Goal: Check status: Check status

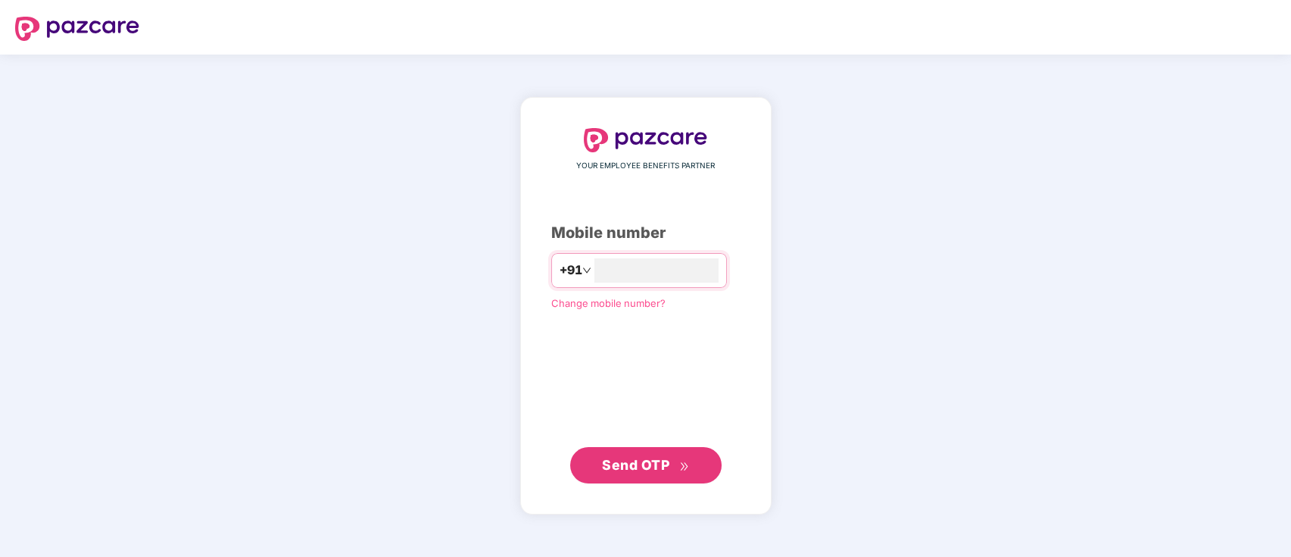
type input "**********"
click at [636, 467] on span "Send OTP" at bounding box center [635, 465] width 67 height 16
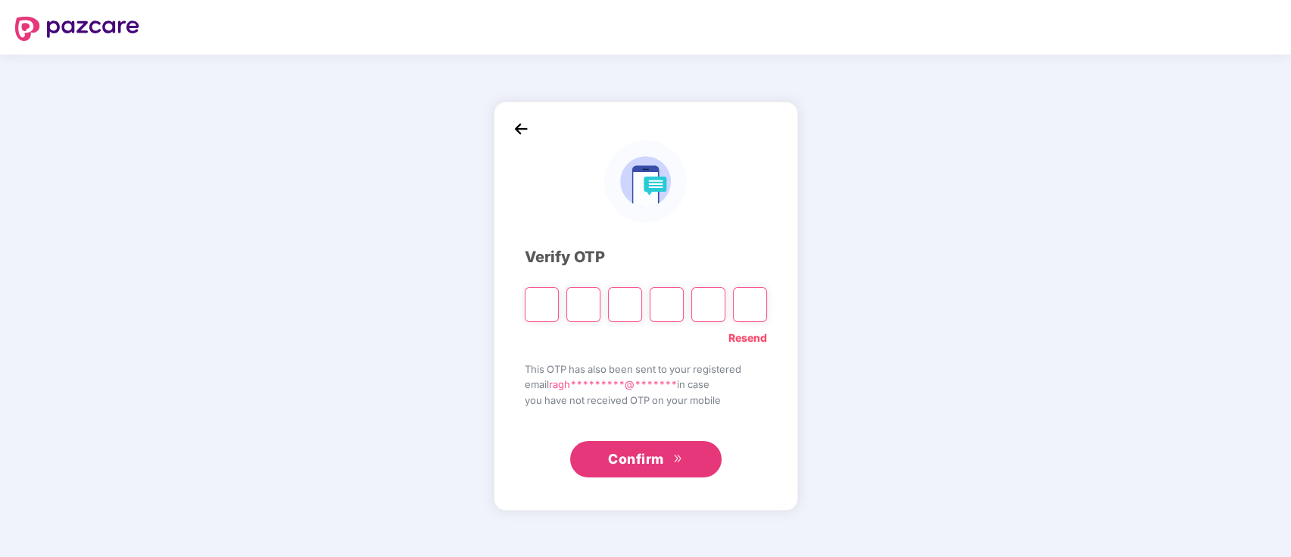
type input "*"
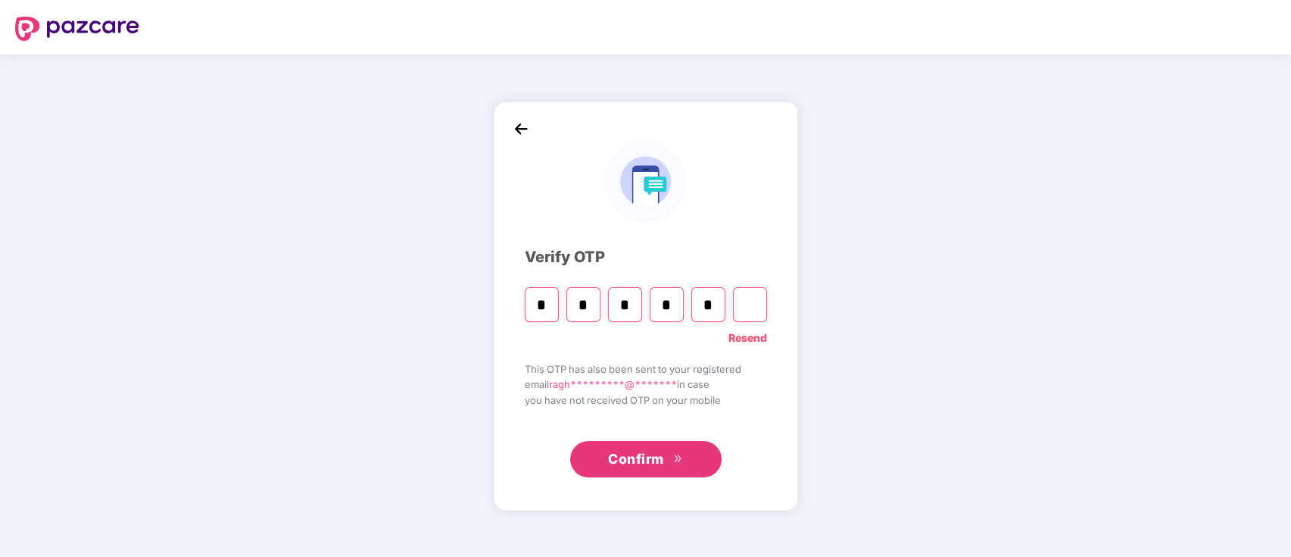
type input "*"
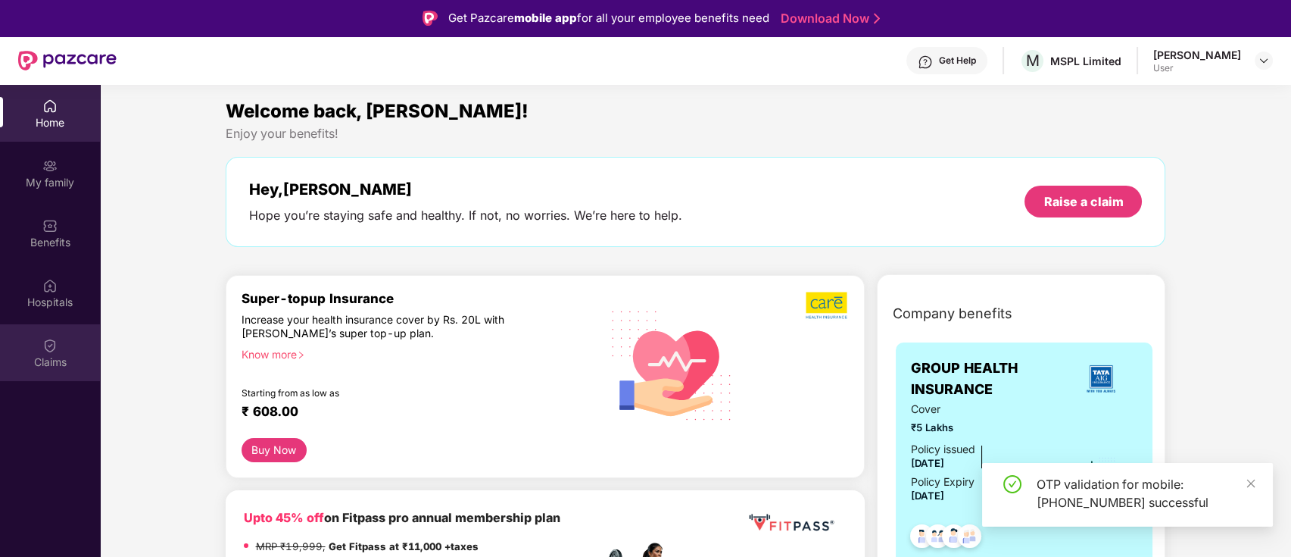
click at [37, 349] on div "Claims" at bounding box center [50, 352] width 100 height 57
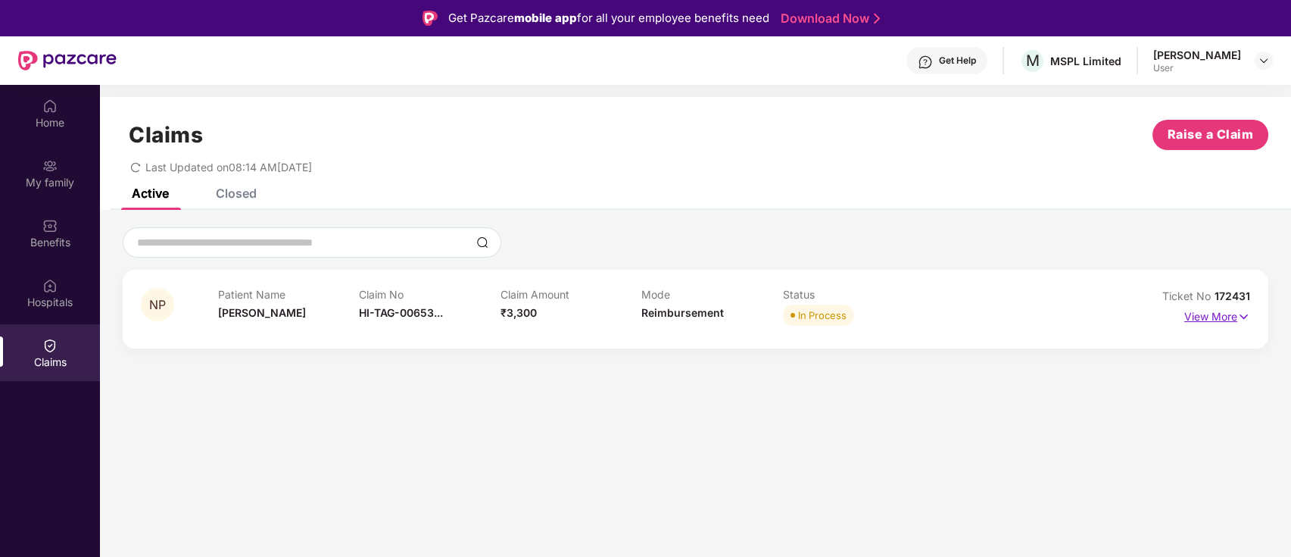
click at [1239, 317] on img at bounding box center [1243, 316] width 13 height 17
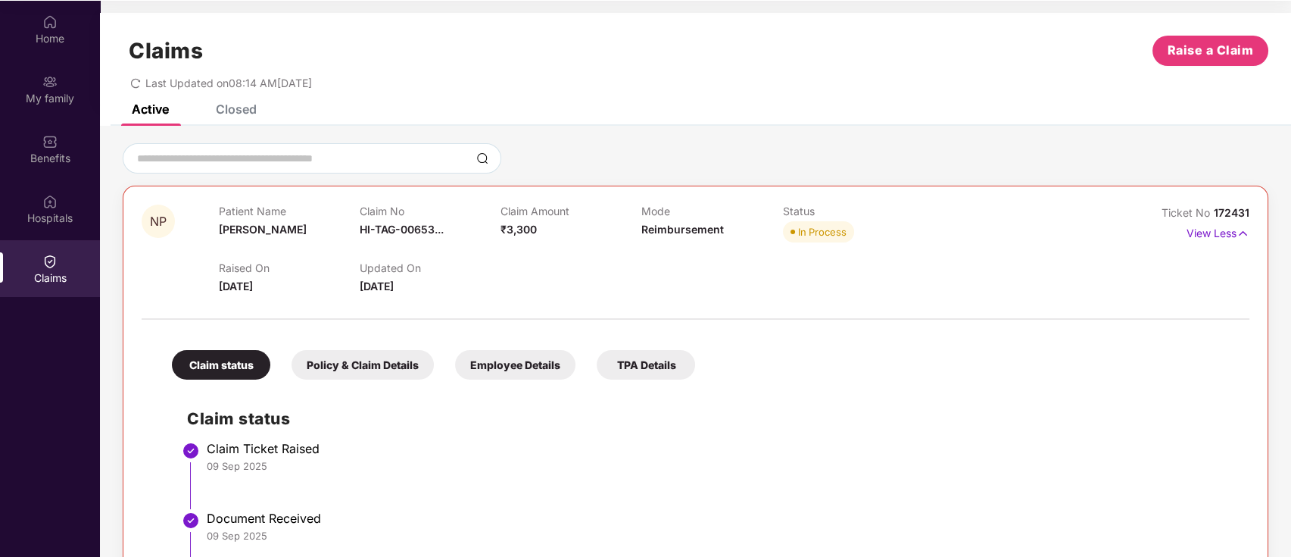
scroll to position [85, 0]
click at [521, 275] on div "Raised On [DATE] Updated On [DATE]" at bounding box center [642, 269] width 847 height 48
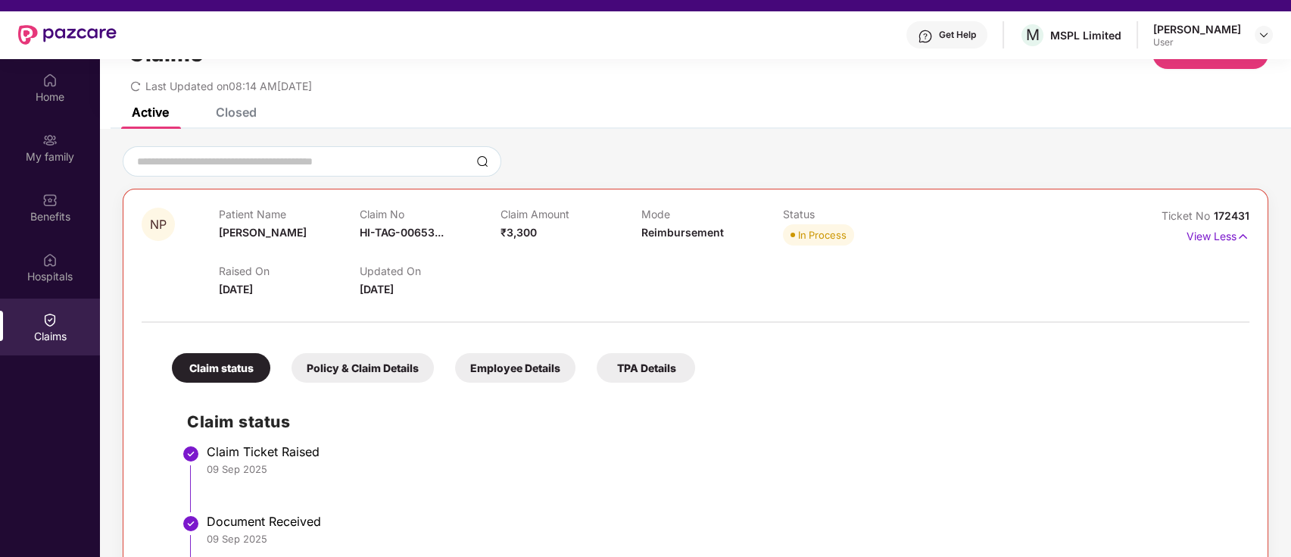
scroll to position [0, 0]
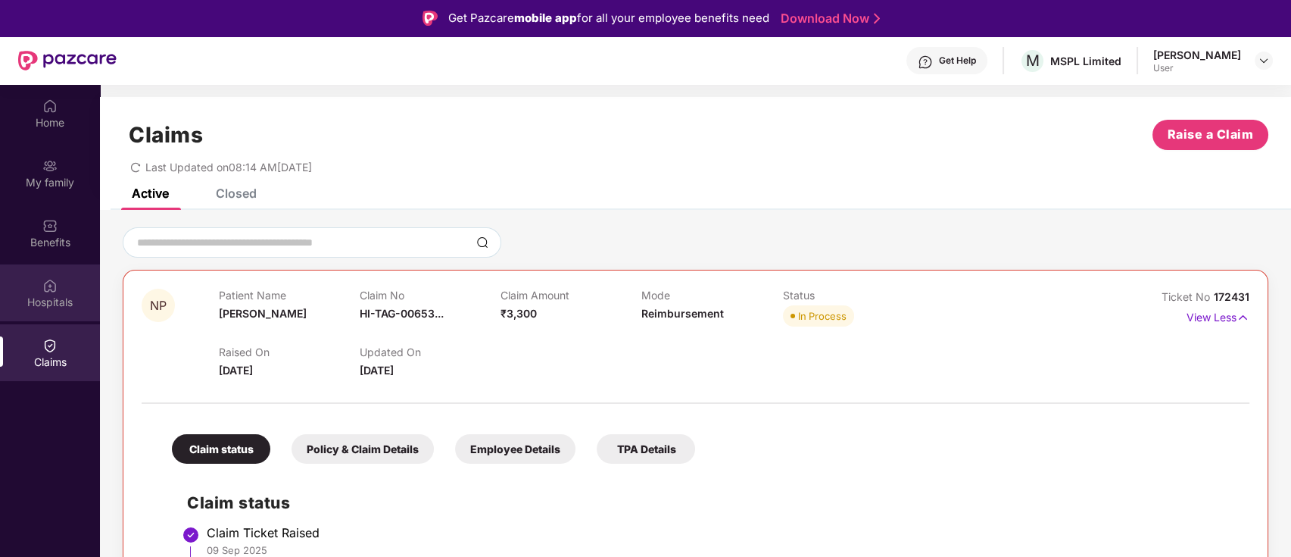
click at [62, 292] on div "Hospitals" at bounding box center [50, 292] width 100 height 57
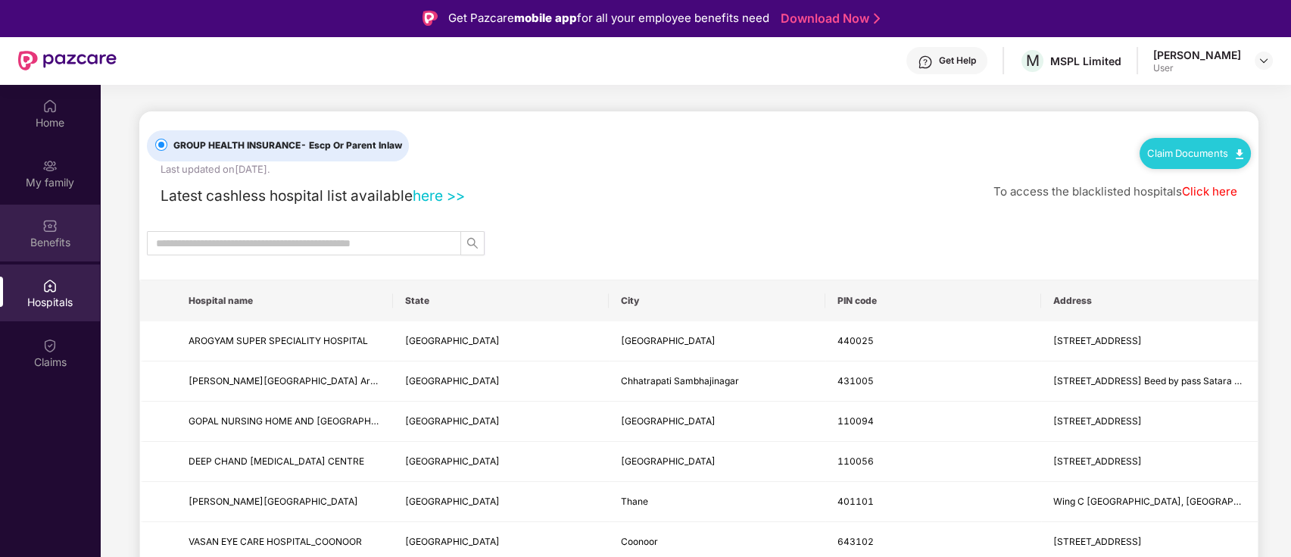
click at [64, 239] on div "Benefits" at bounding box center [50, 242] width 100 height 15
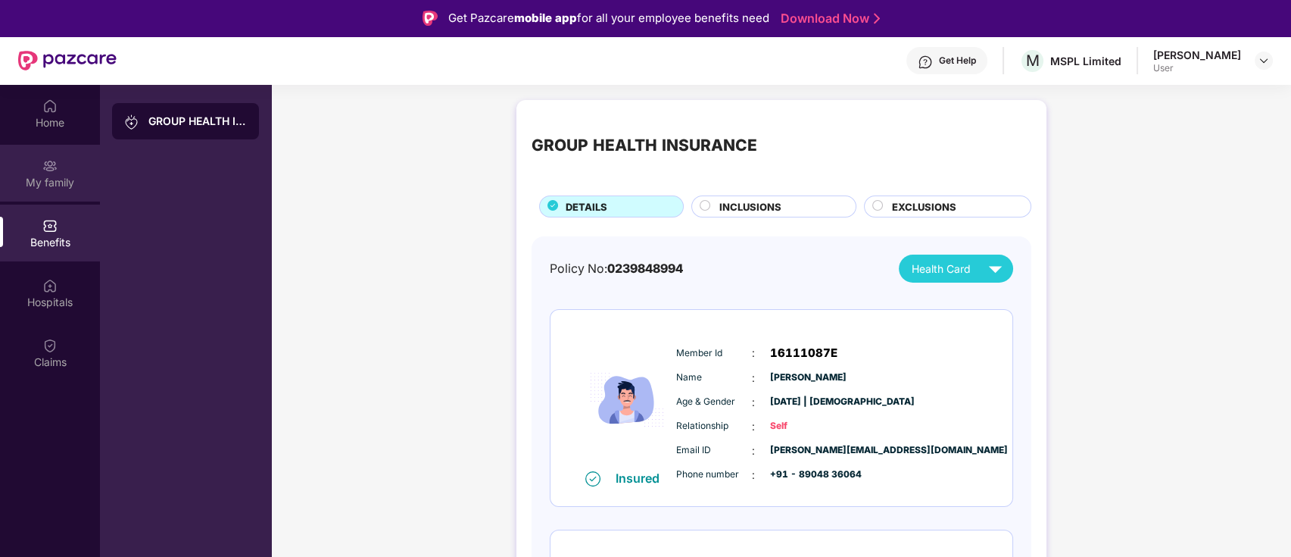
click at [64, 172] on div "My family" at bounding box center [50, 173] width 100 height 57
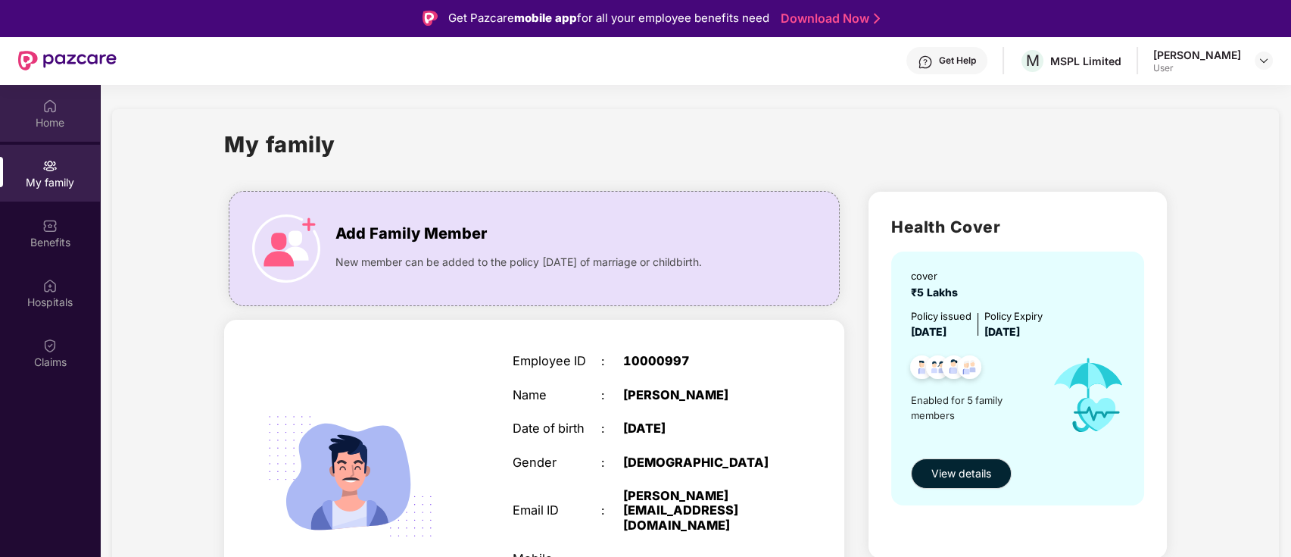
click at [64, 118] on div "Home" at bounding box center [50, 122] width 100 height 15
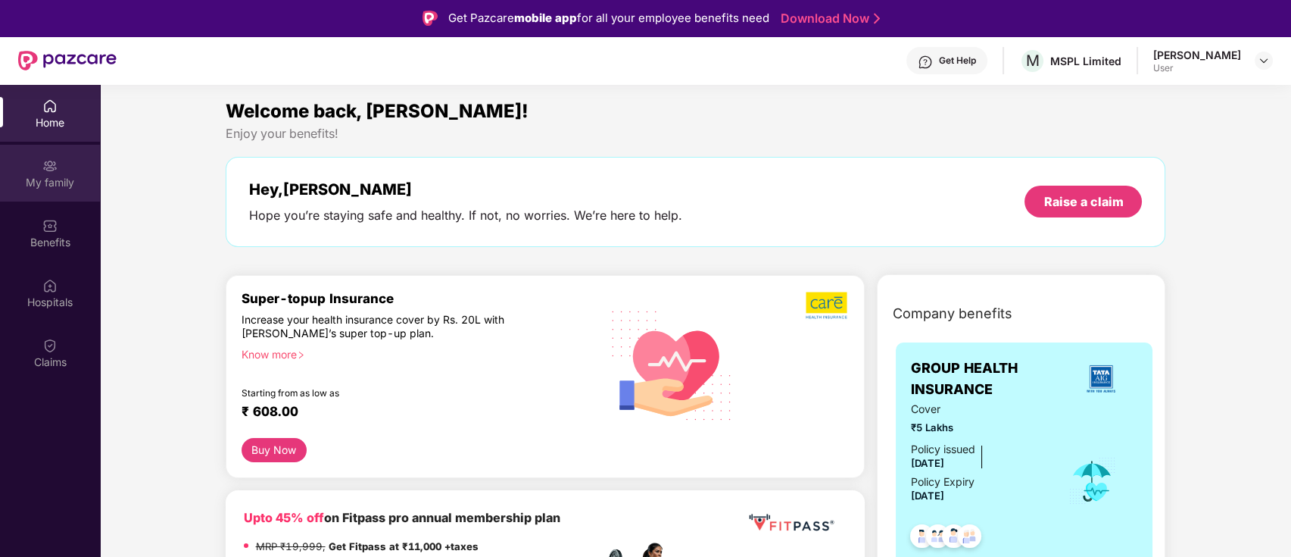
click at [39, 179] on div "My family" at bounding box center [50, 182] width 100 height 15
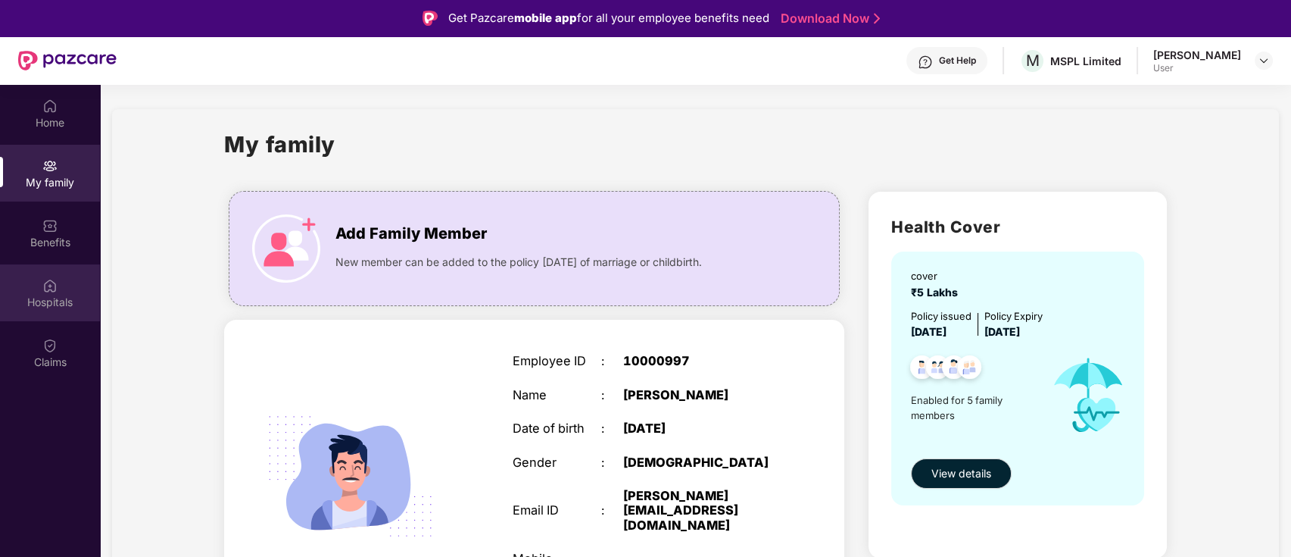
click at [53, 301] on div "Hospitals" at bounding box center [50, 302] width 100 height 15
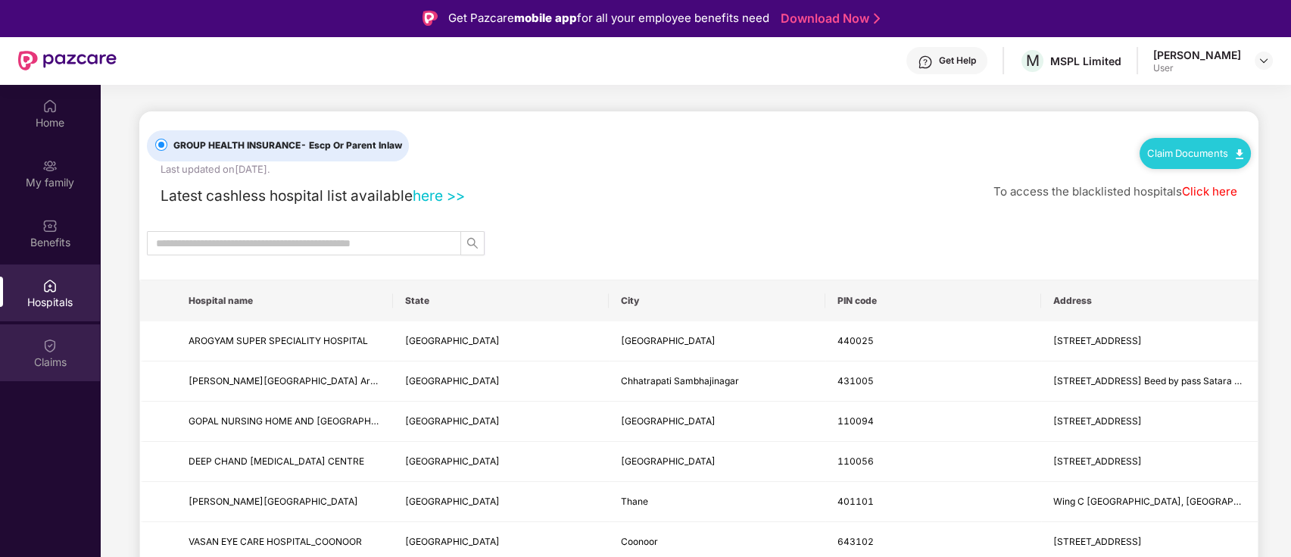
click at [51, 355] on div "Claims" at bounding box center [50, 361] width 100 height 15
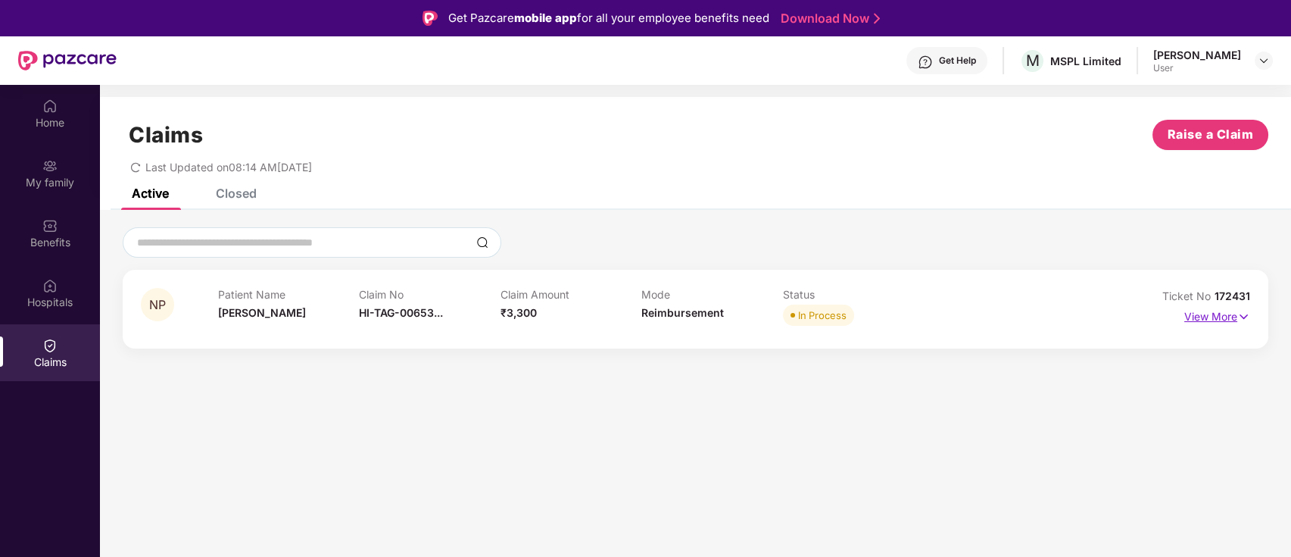
click at [1233, 312] on p "View More" at bounding box center [1217, 314] width 66 height 20
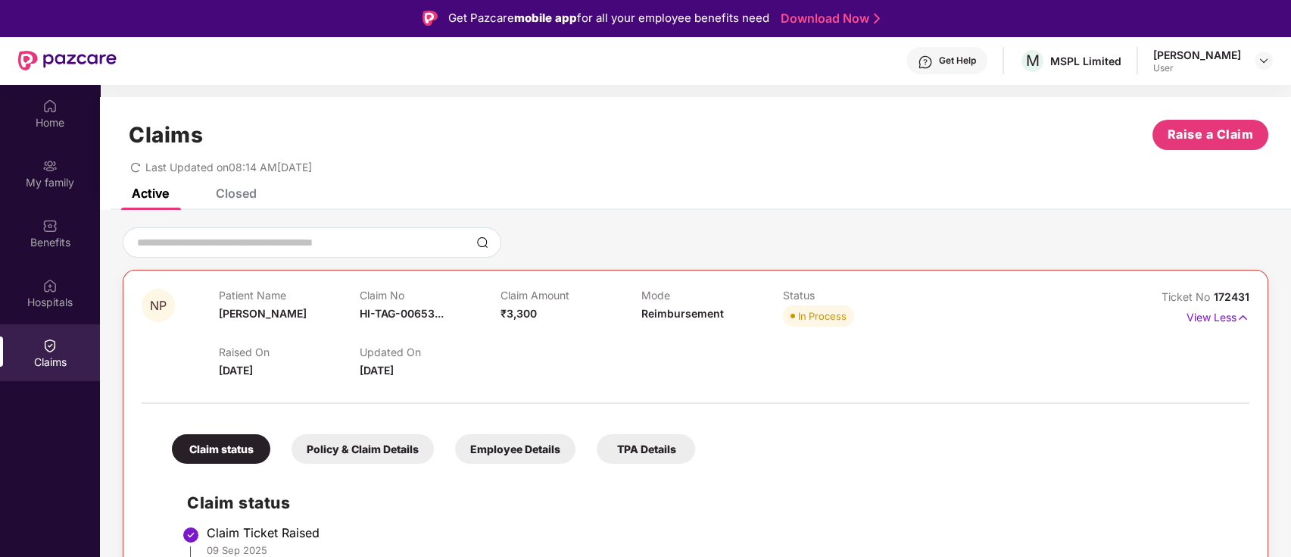
scroll to position [85, 0]
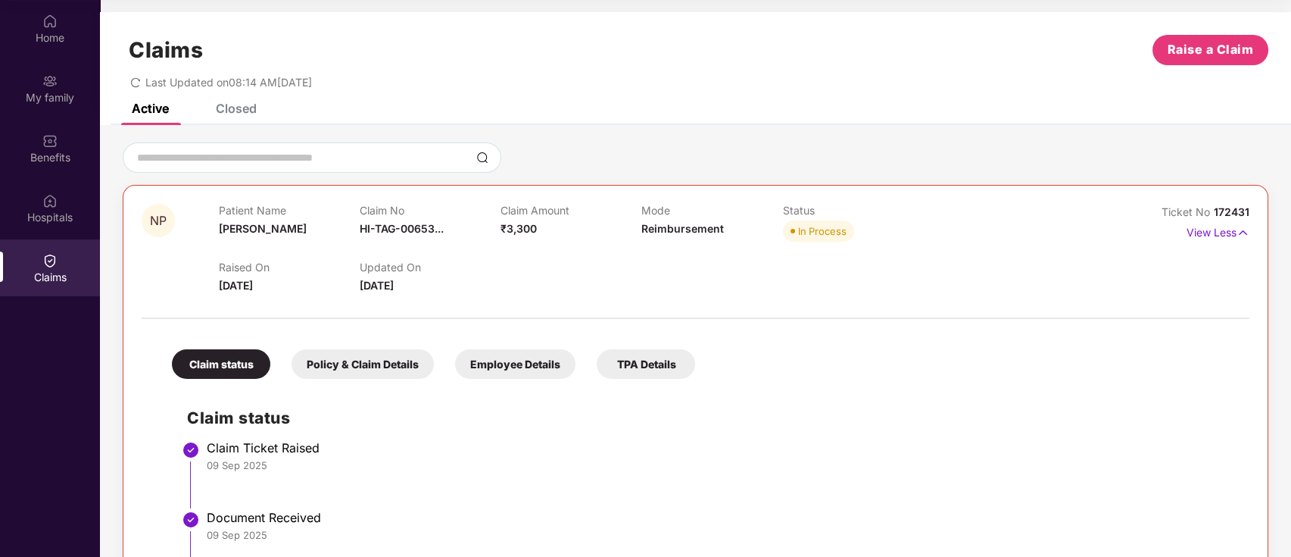
click at [958, 282] on div "Raised On [DATE] Updated On [DATE]" at bounding box center [642, 269] width 847 height 48
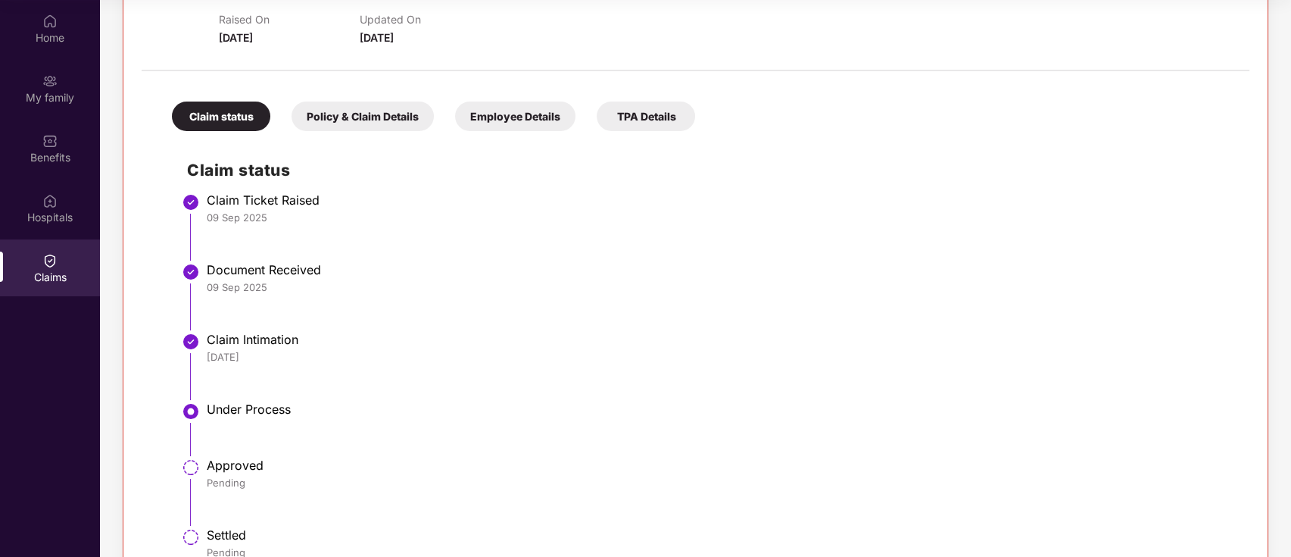
scroll to position [293, 0]
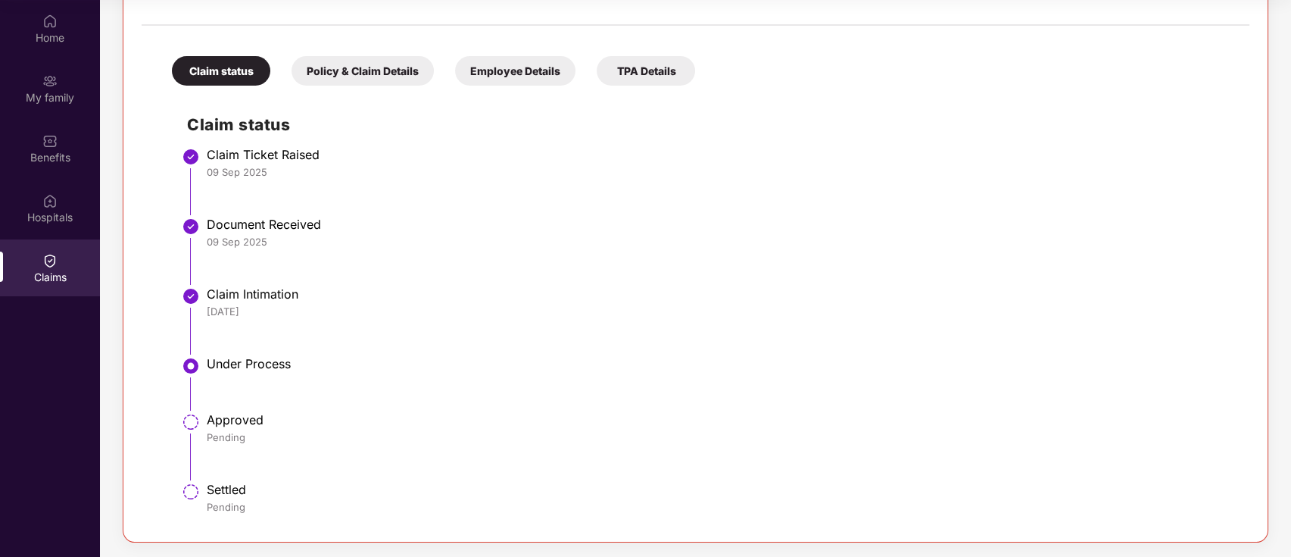
click at [381, 70] on div "Policy & Claim Details" at bounding box center [363, 71] width 142 height 30
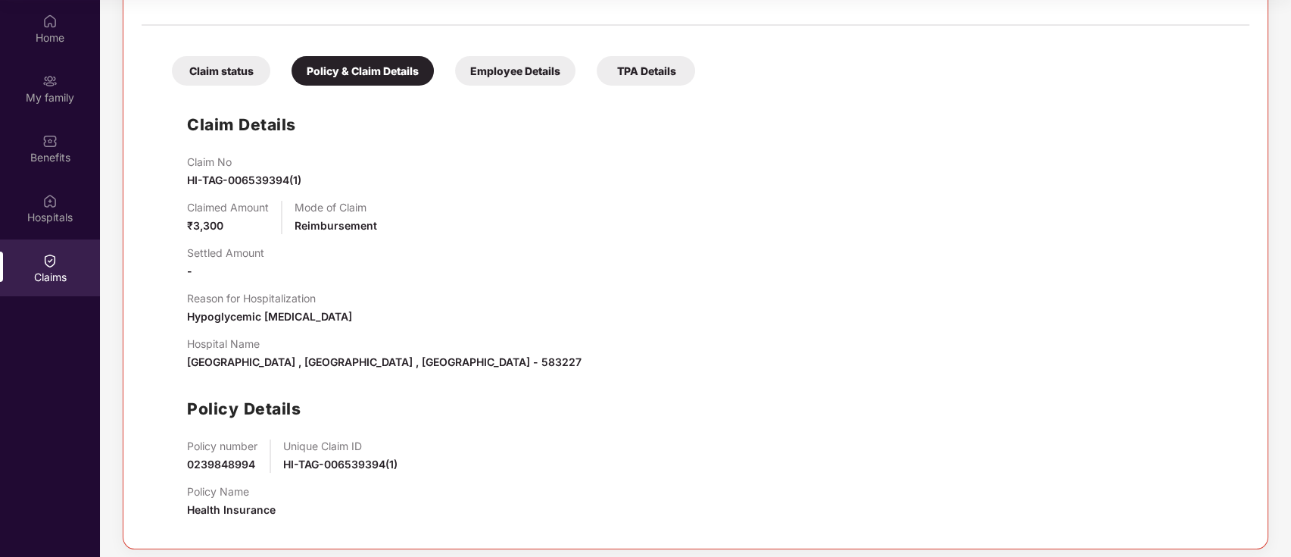
click at [493, 70] on div "Employee Details" at bounding box center [515, 71] width 120 height 30
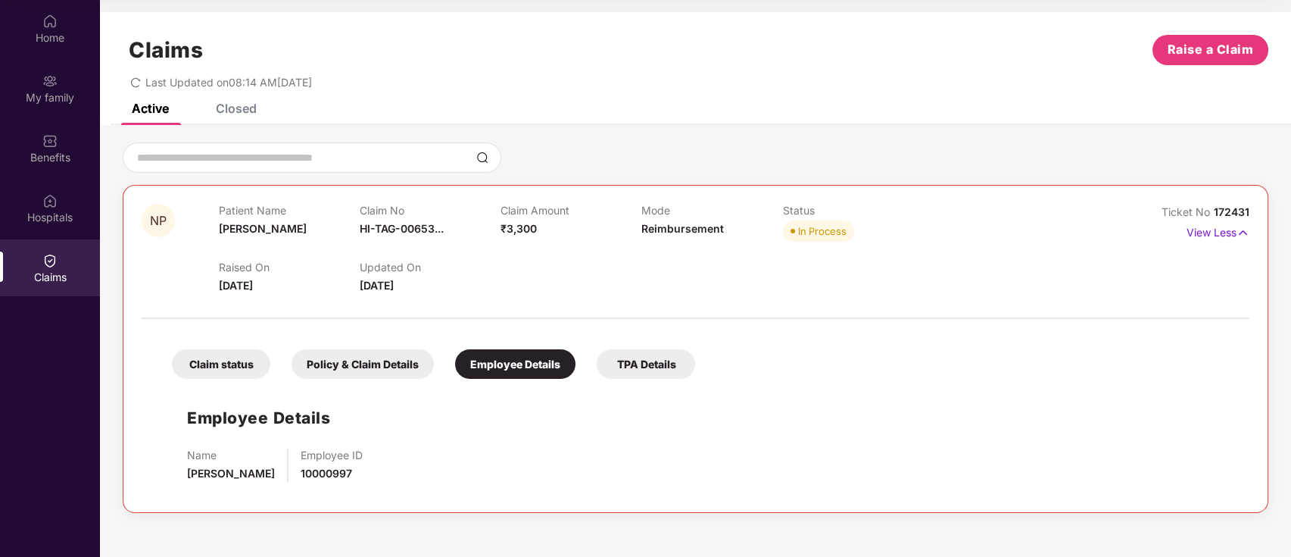
click at [637, 367] on div "TPA Details" at bounding box center [646, 364] width 98 height 30
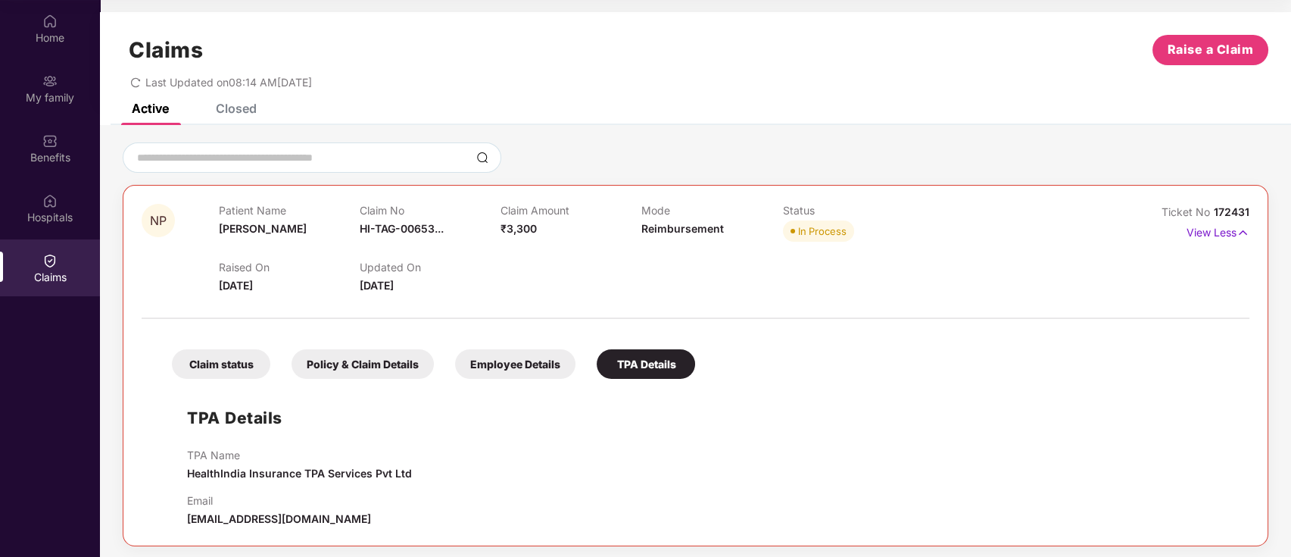
click at [1026, 122] on div "Active Closed" at bounding box center [695, 114] width 1191 height 21
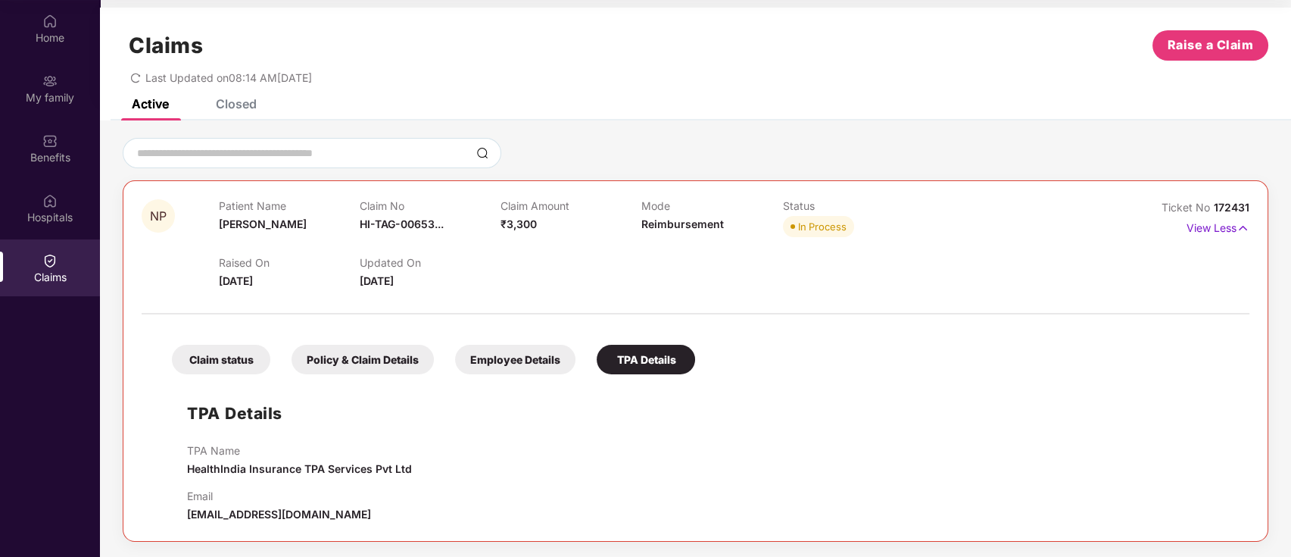
click at [68, 264] on div "Claims" at bounding box center [50, 267] width 100 height 57
click at [227, 354] on div "Claim status" at bounding box center [221, 360] width 98 height 30
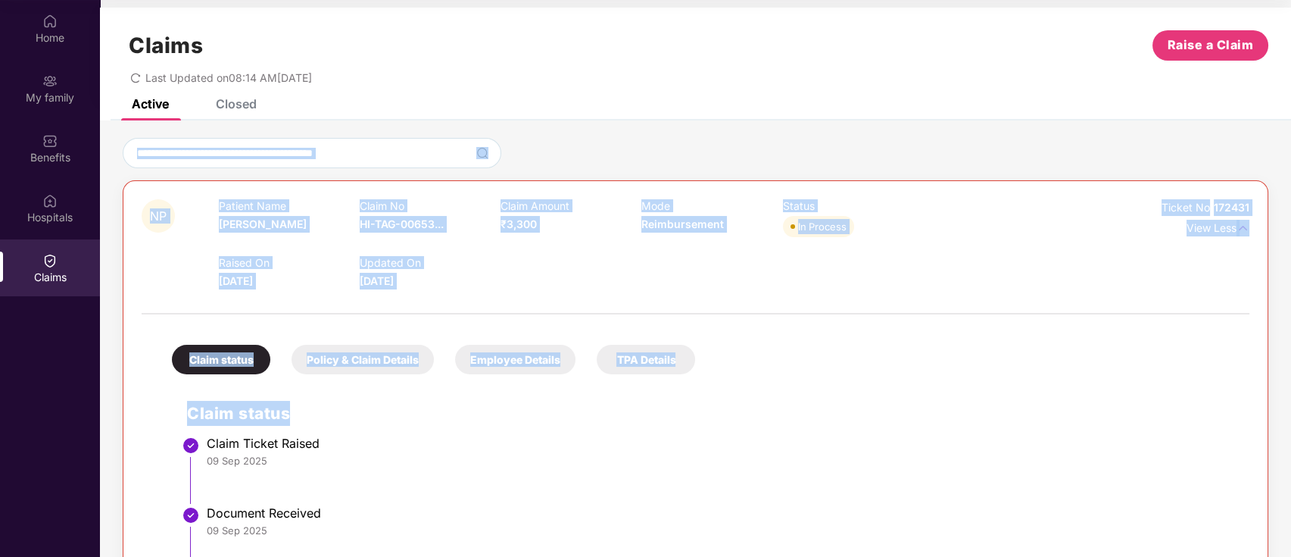
drag, startPoint x: 1289, startPoint y: 136, endPoint x: 1291, endPoint y: 334, distance: 197.7
click at [1291, 334] on html "Get Pazcare mobile app for all your employee benefits need Download Now Get Hel…" at bounding box center [645, 193] width 1291 height 557
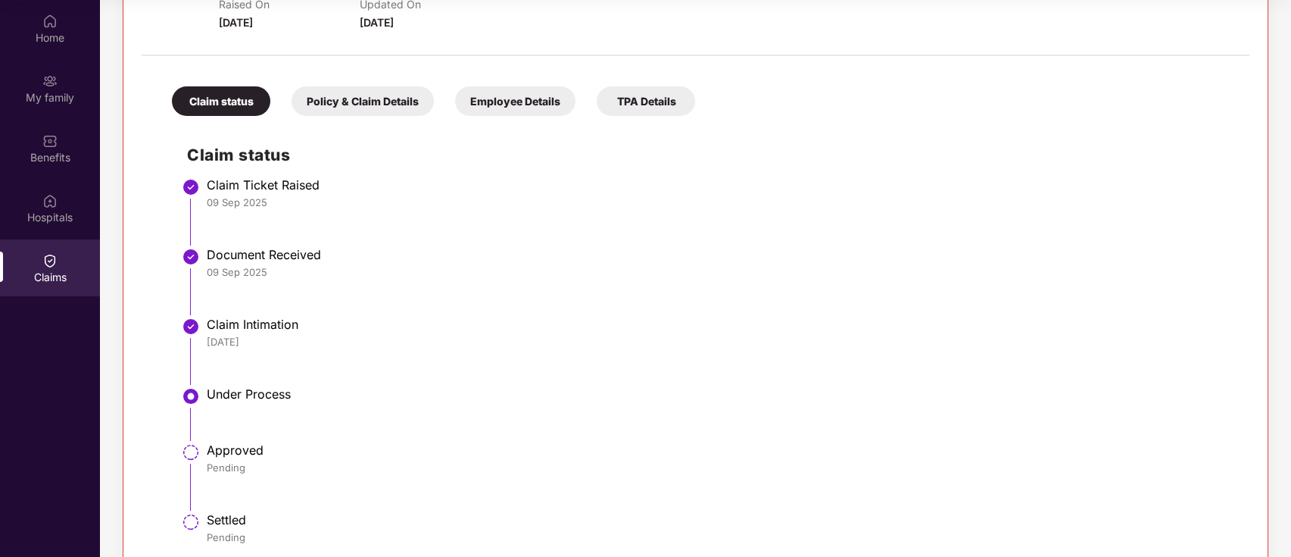
scroll to position [293, 0]
